Goal: Task Accomplishment & Management: Manage account settings

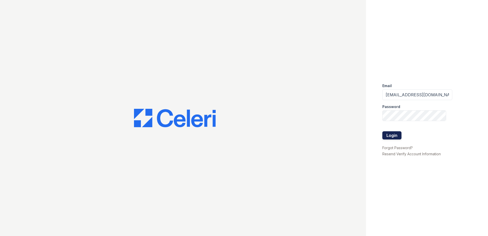
click at [394, 135] on button "Login" at bounding box center [392, 135] width 19 height 8
drag, startPoint x: 431, startPoint y: 93, endPoint x: 275, endPoint y: 75, distance: 156.9
click at [265, 74] on div "Email [EMAIL_ADDRESS][DOMAIN_NAME] Password Login Forgot Password? Resend Verif…" at bounding box center [244, 118] width 488 height 236
drag, startPoint x: 427, startPoint y: 93, endPoint x: 397, endPoint y: 95, distance: 30.2
click at [397, 95] on input "[DOMAIN_NAME]" at bounding box center [418, 94] width 70 height 11
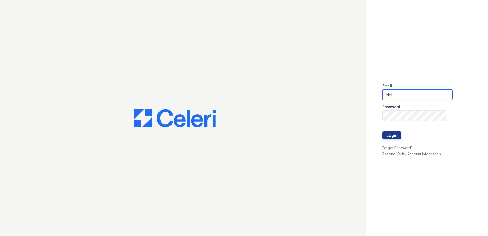
drag, startPoint x: 427, startPoint y: 93, endPoint x: 389, endPoint y: 93, distance: 38.8
click at [389, 93] on input "trini" at bounding box center [418, 94] width 70 height 11
click at [355, 118] on div "Email trini Password Login Forgot Password? Resend Verify Account Information" at bounding box center [244, 118] width 488 height 236
click at [403, 95] on input "trin" at bounding box center [418, 94] width 70 height 11
type input "tri"
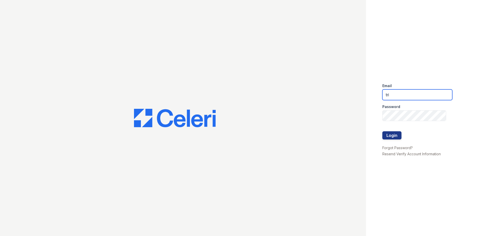
drag, startPoint x: 403, startPoint y: 95, endPoint x: 387, endPoint y: 95, distance: 15.8
click at [386, 95] on input "tri" at bounding box center [418, 94] width 70 height 11
click at [375, 115] on div "Email Password Login Forgot Password? Resend Verify Account Information" at bounding box center [427, 118] width 122 height 236
click at [401, 97] on input "email" at bounding box center [418, 94] width 70 height 11
type input "[EMAIL_ADDRESS][DOMAIN_NAME]"
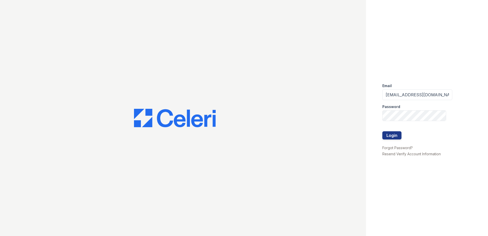
drag, startPoint x: 389, startPoint y: 136, endPoint x: 359, endPoint y: 140, distance: 30.7
click at [389, 136] on button "Login" at bounding box center [392, 135] width 19 height 8
